Goal: Task Accomplishment & Management: Manage account settings

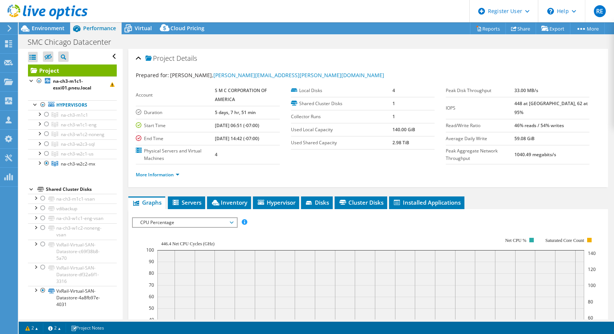
select select "USD"
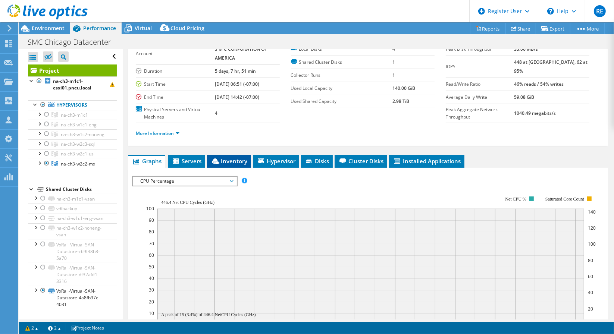
click at [226, 159] on span "Inventory" at bounding box center [229, 160] width 37 height 7
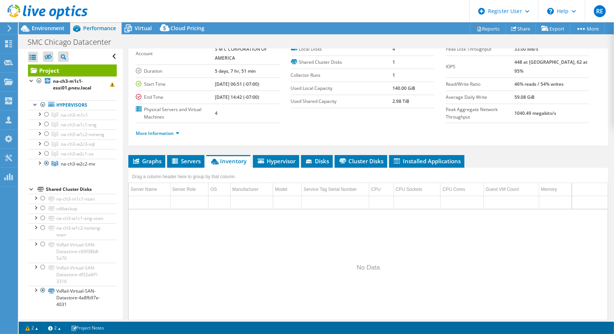
click at [229, 159] on span "Inventory" at bounding box center [228, 160] width 37 height 7
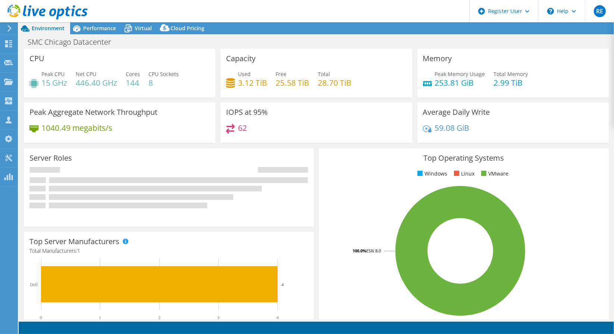
select select "USD"
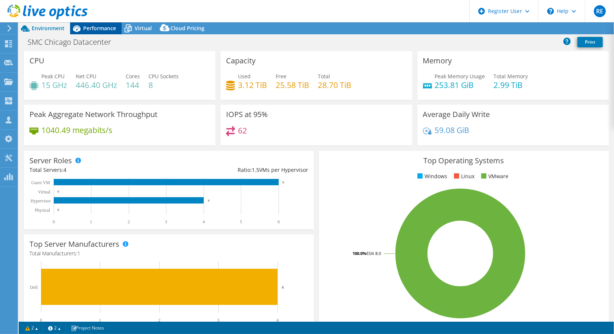
click at [97, 31] on span "Performance" at bounding box center [99, 28] width 33 height 7
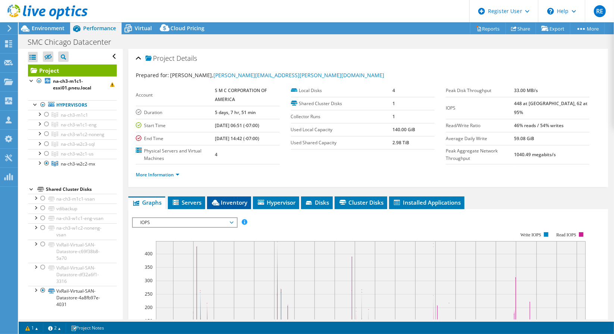
click at [232, 200] on span "Inventory" at bounding box center [229, 202] width 37 height 7
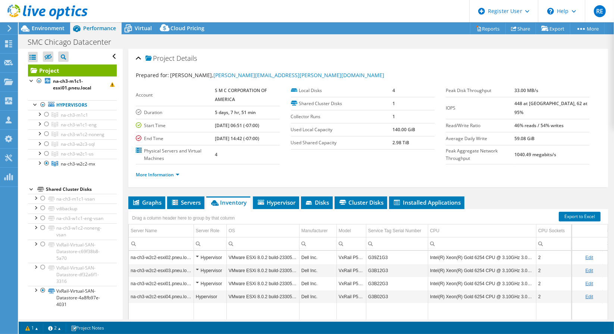
scroll to position [41, 0]
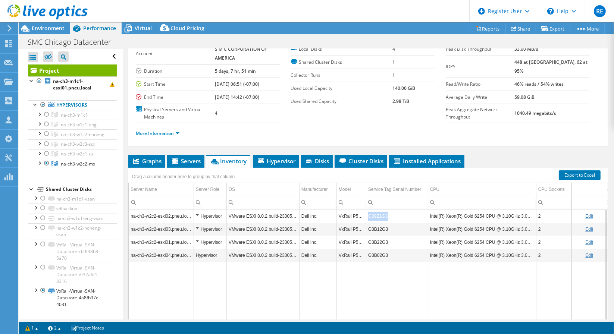
drag, startPoint x: 387, startPoint y: 214, endPoint x: 367, endPoint y: 213, distance: 19.4
click at [367, 213] on td "G39Z1G3" at bounding box center [397, 216] width 62 height 13
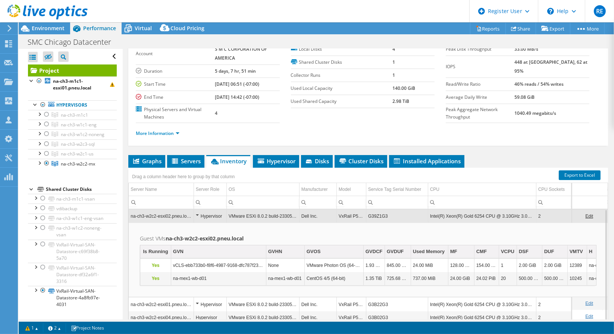
drag, startPoint x: 386, startPoint y: 216, endPoint x: 368, endPoint y: 215, distance: 17.9
drag, startPoint x: 368, startPoint y: 215, endPoint x: 380, endPoint y: 217, distance: 12.3
click at [380, 217] on td "G39Z1G3" at bounding box center [397, 216] width 62 height 13
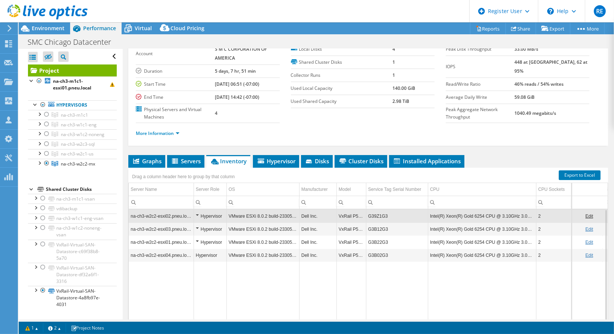
click at [380, 215] on td "G39Z1G3" at bounding box center [397, 216] width 62 height 13
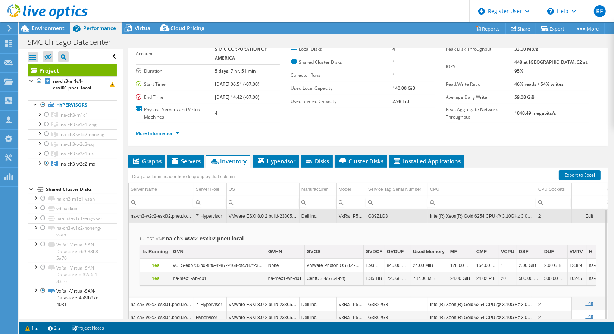
click at [380, 215] on td "G39Z1G3" at bounding box center [397, 216] width 62 height 13
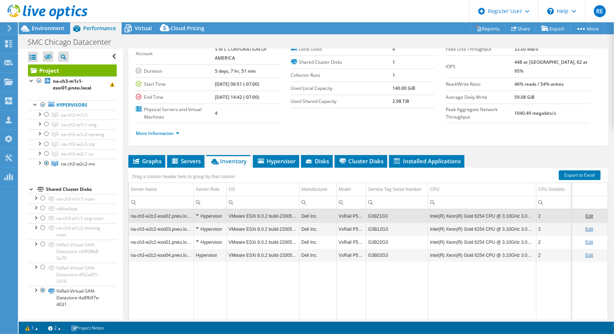
click at [585, 217] on link "Edit" at bounding box center [589, 216] width 8 height 5
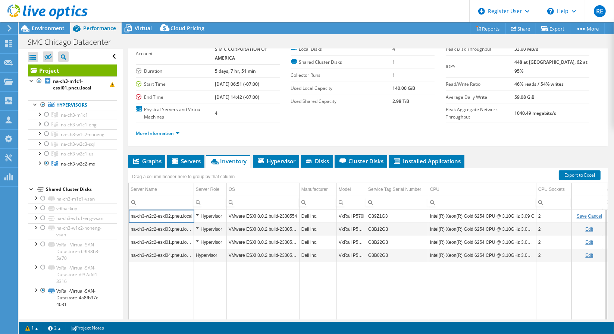
click at [378, 216] on input "G39Z1G3" at bounding box center [397, 217] width 62 height 10
click at [379, 216] on input "G39Z1G3" at bounding box center [397, 217] width 62 height 10
click at [588, 216] on link "Cancel" at bounding box center [595, 216] width 14 height 5
